Goal: Task Accomplishment & Management: Use online tool/utility

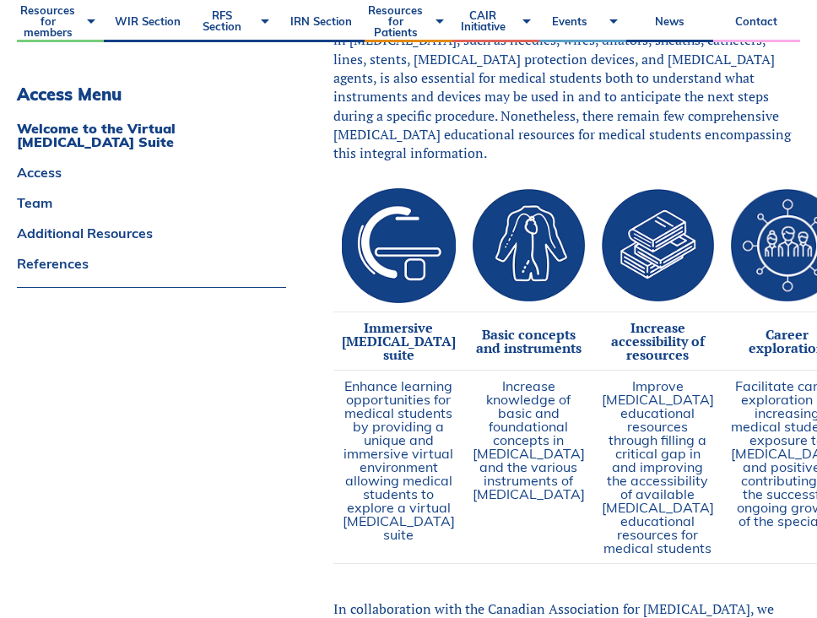
scroll to position [858, 0]
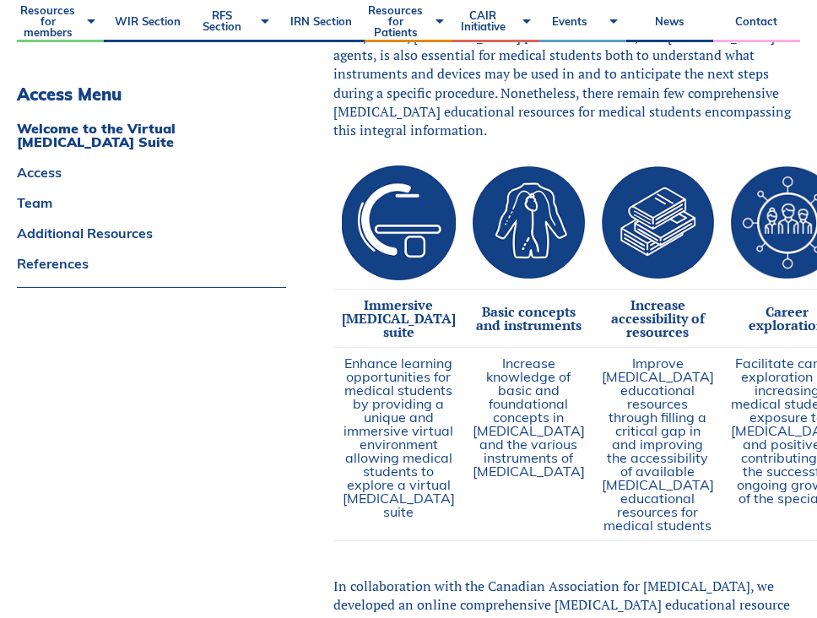
click at [414, 255] on td at bounding box center [398, 223] width 131 height 132
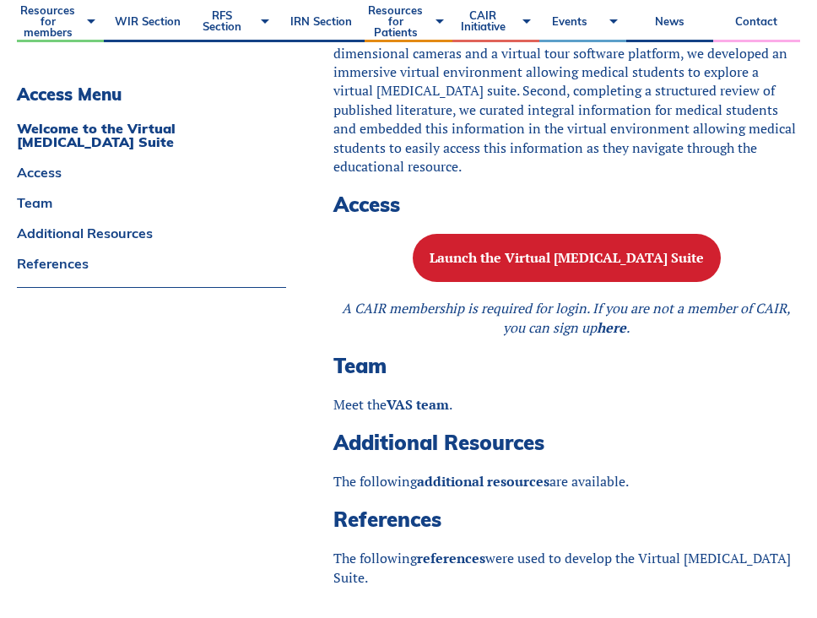
scroll to position [1529, 0]
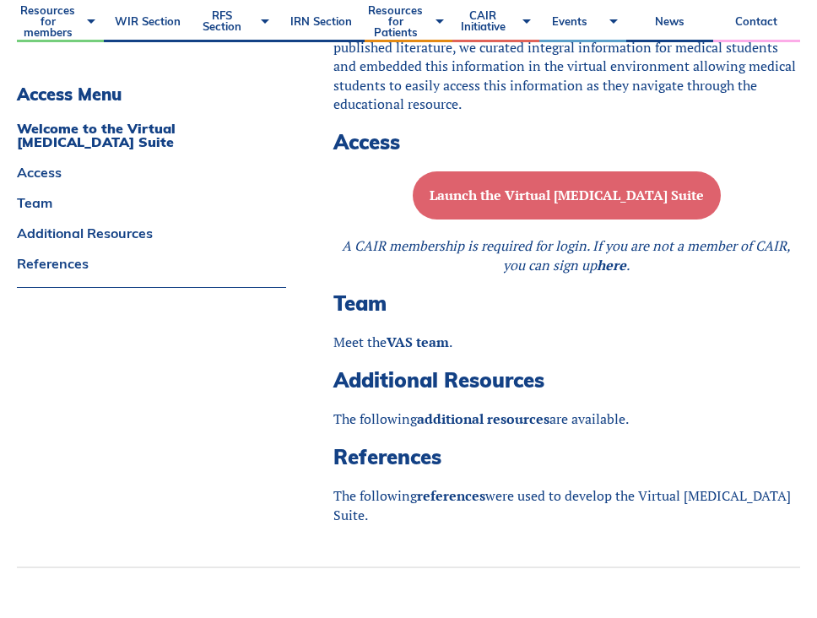
click at [534, 204] on b "Launch the Virtual Angiography Suite" at bounding box center [567, 195] width 274 height 19
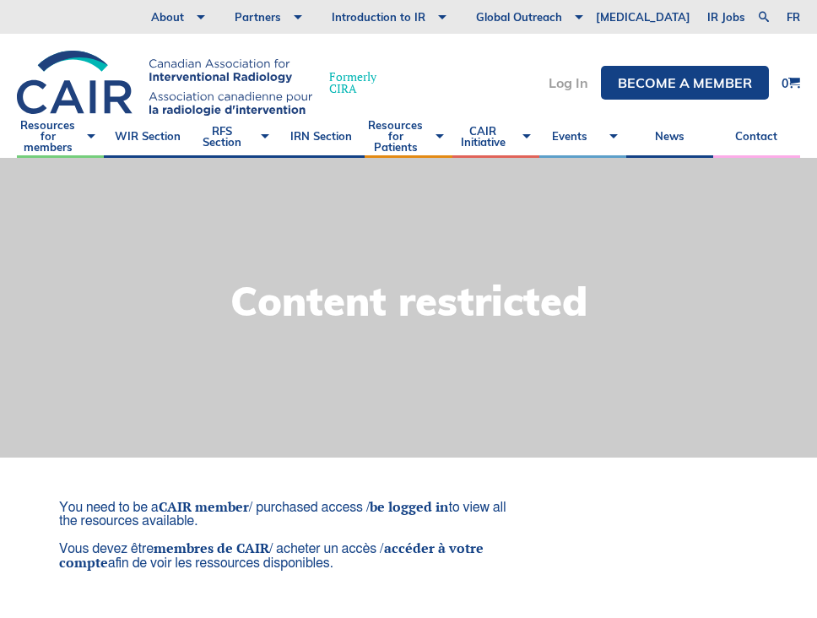
click at [573, 79] on link "Log In" at bounding box center [569, 83] width 40 height 14
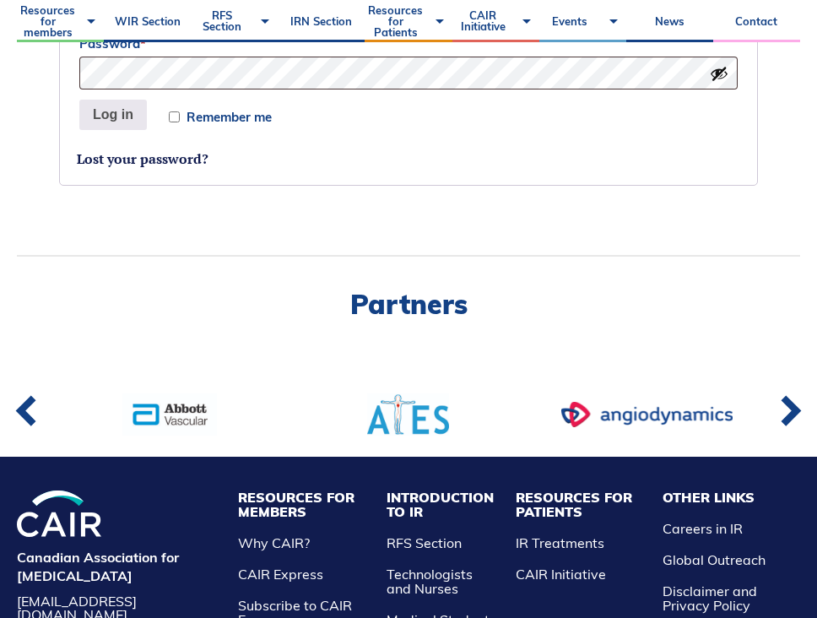
scroll to position [452, 0]
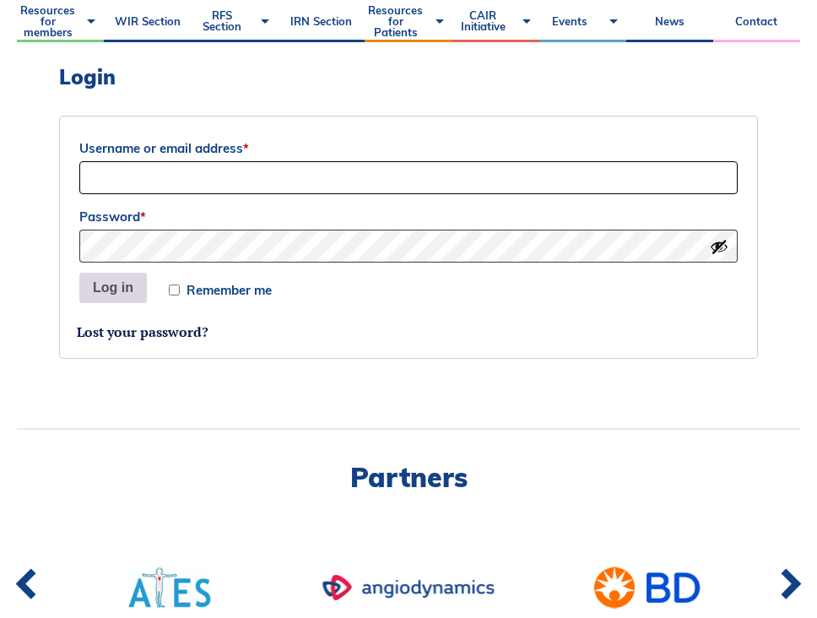
type input "[EMAIL_ADDRESS][DOMAIN_NAME]"
click at [119, 284] on button "Log in" at bounding box center [113, 288] width 68 height 30
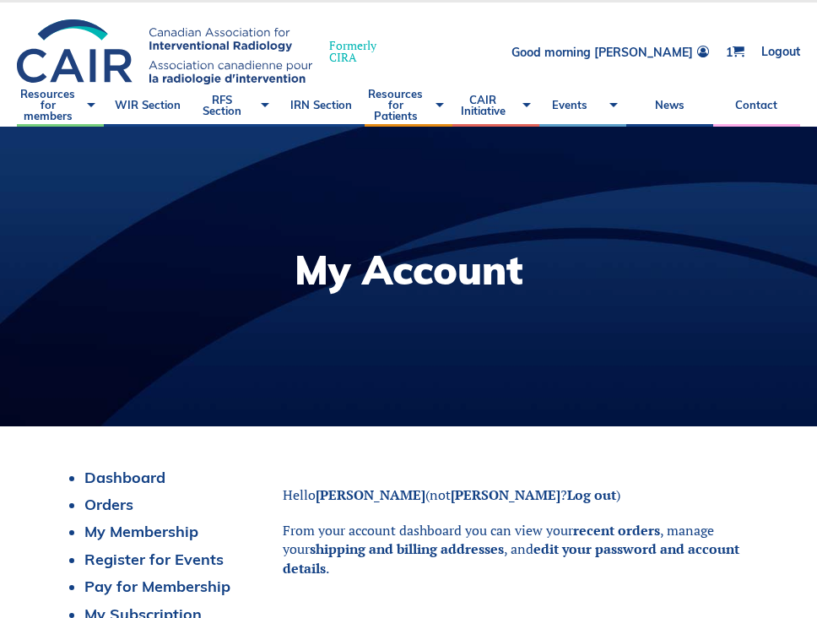
scroll to position [25, 0]
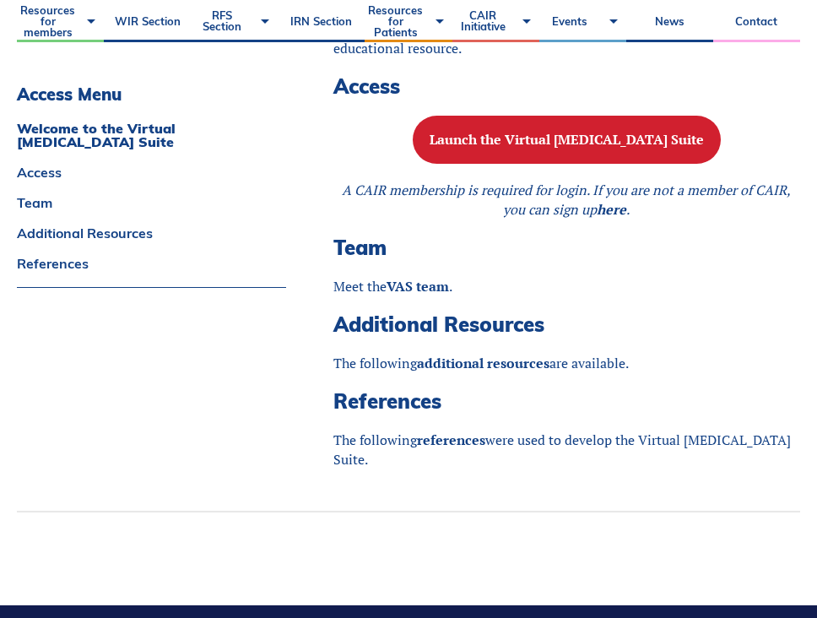
scroll to position [1653, 0]
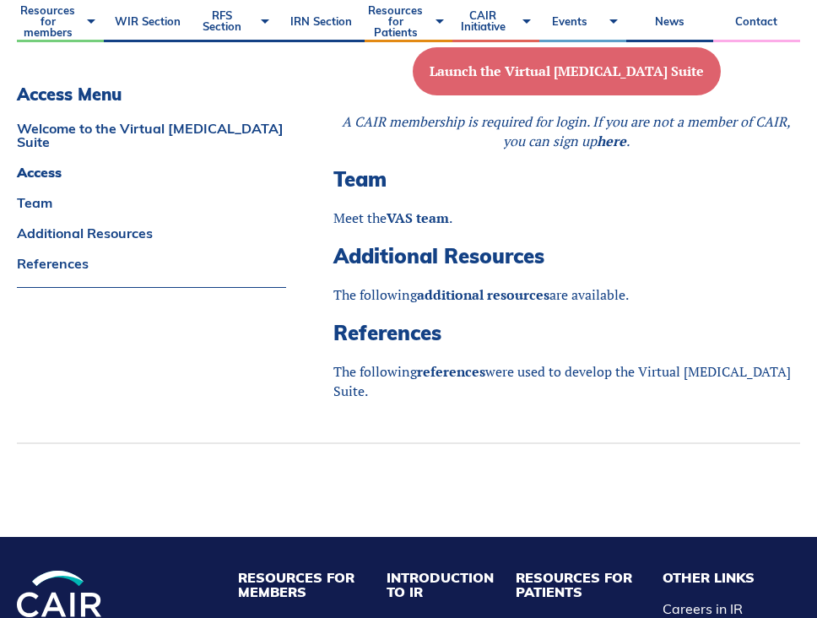
click at [474, 95] on button "Launch the Virtual [MEDICAL_DATA] Suite" at bounding box center [567, 71] width 308 height 48
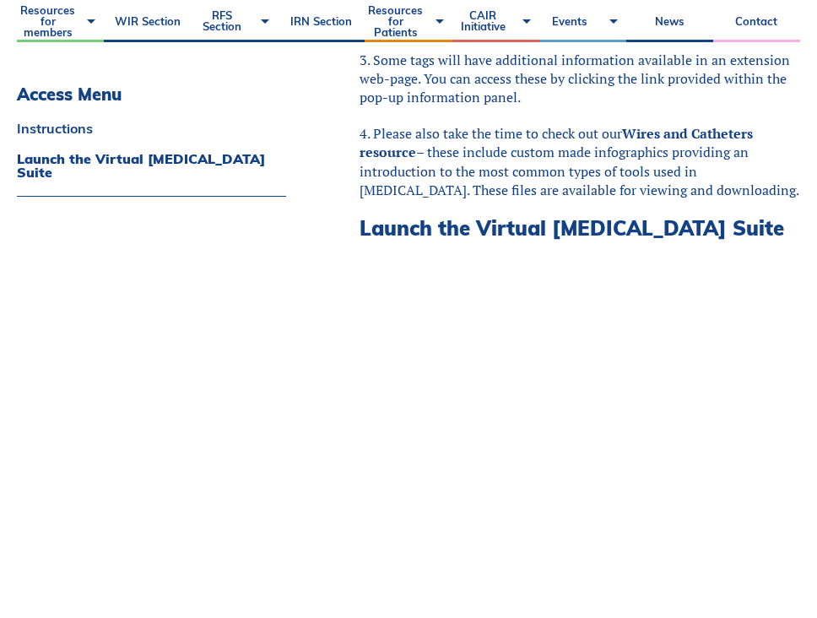
scroll to position [1012, 0]
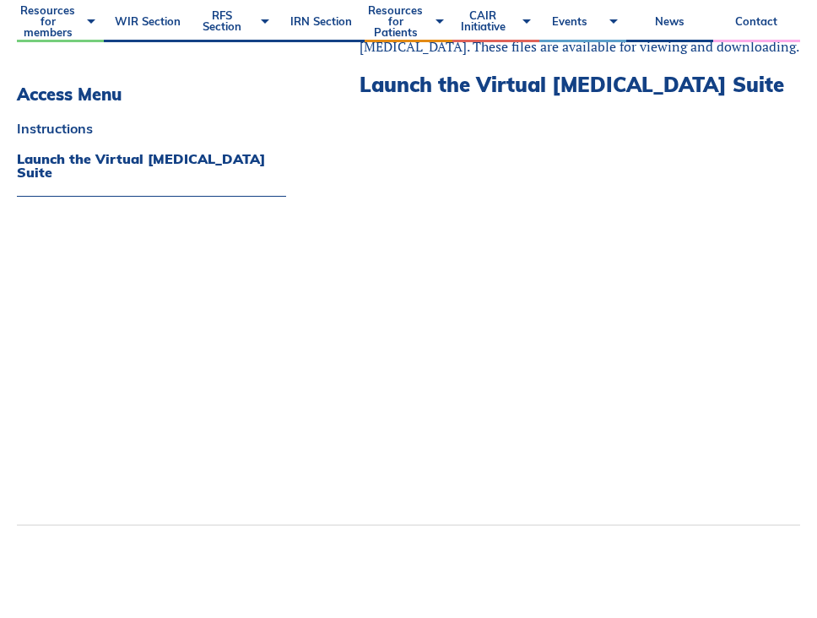
click at [238, 334] on div "Access Menu Instructions Launch the Virtual Angiography Suite" at bounding box center [146, 6] width 258 height 1037
